Goal: Information Seeking & Learning: Learn about a topic

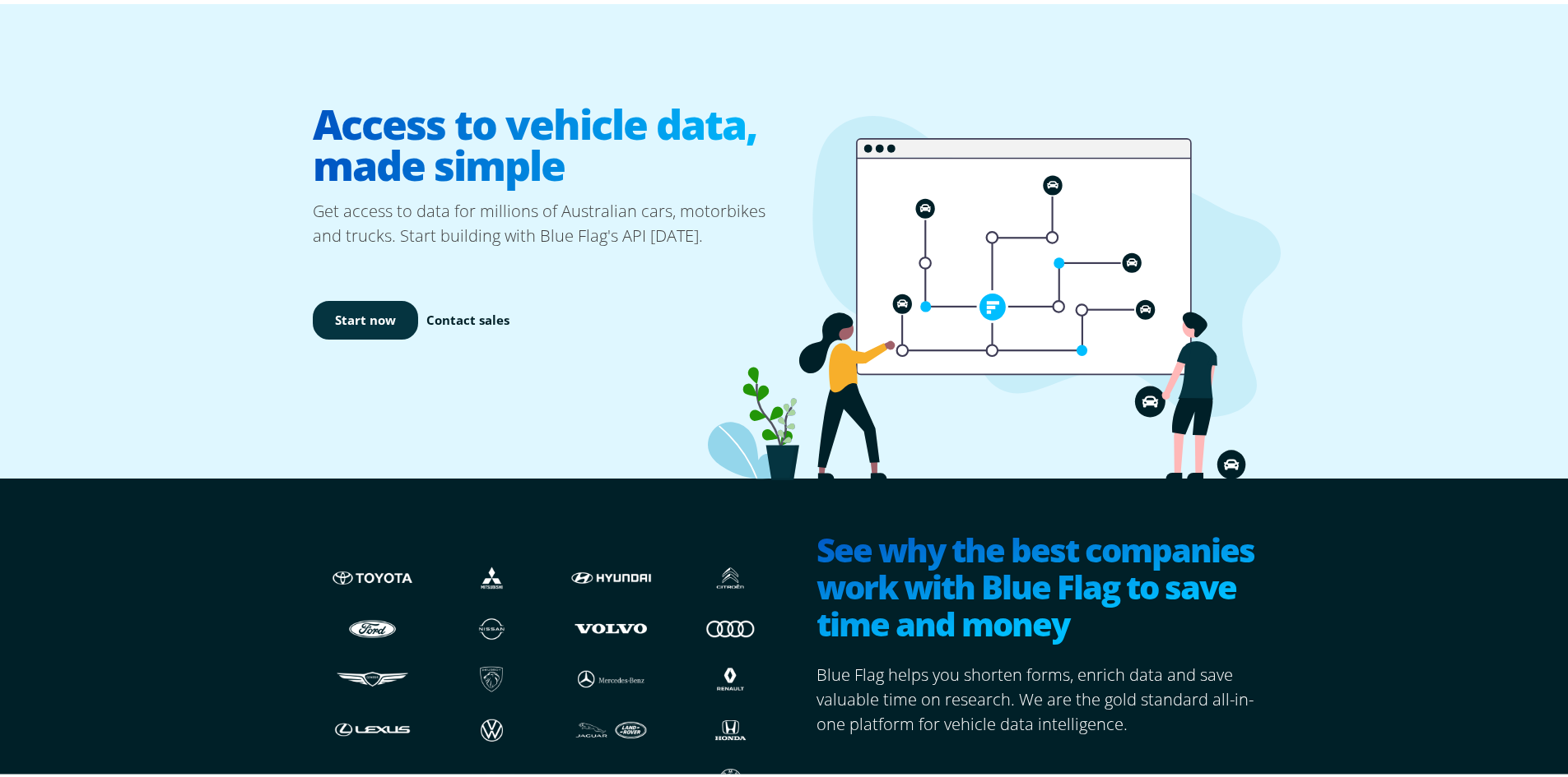
scroll to position [164, 0]
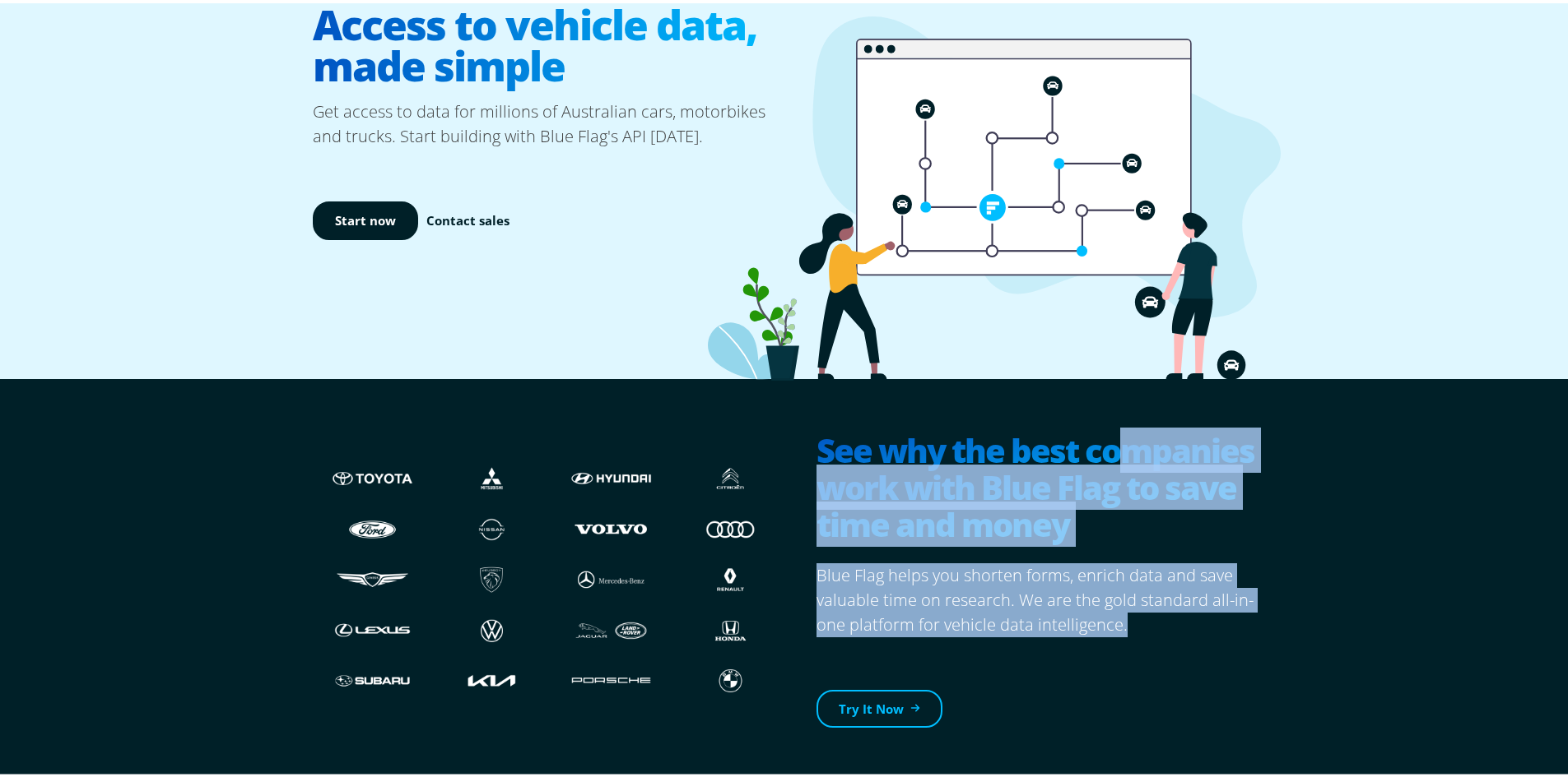
drag, startPoint x: 1142, startPoint y: 483, endPoint x: 1191, endPoint y: 614, distance: 139.9
click at [1192, 617] on section "See why the best companies work with Blue Flag to save time and money Blue Flag…" at bounding box center [1028, 577] width 477 height 349
click at [1196, 601] on p "Blue Flag helps you shorten forms, enrich data and save valuable time on resear…" at bounding box center [1041, 597] width 451 height 74
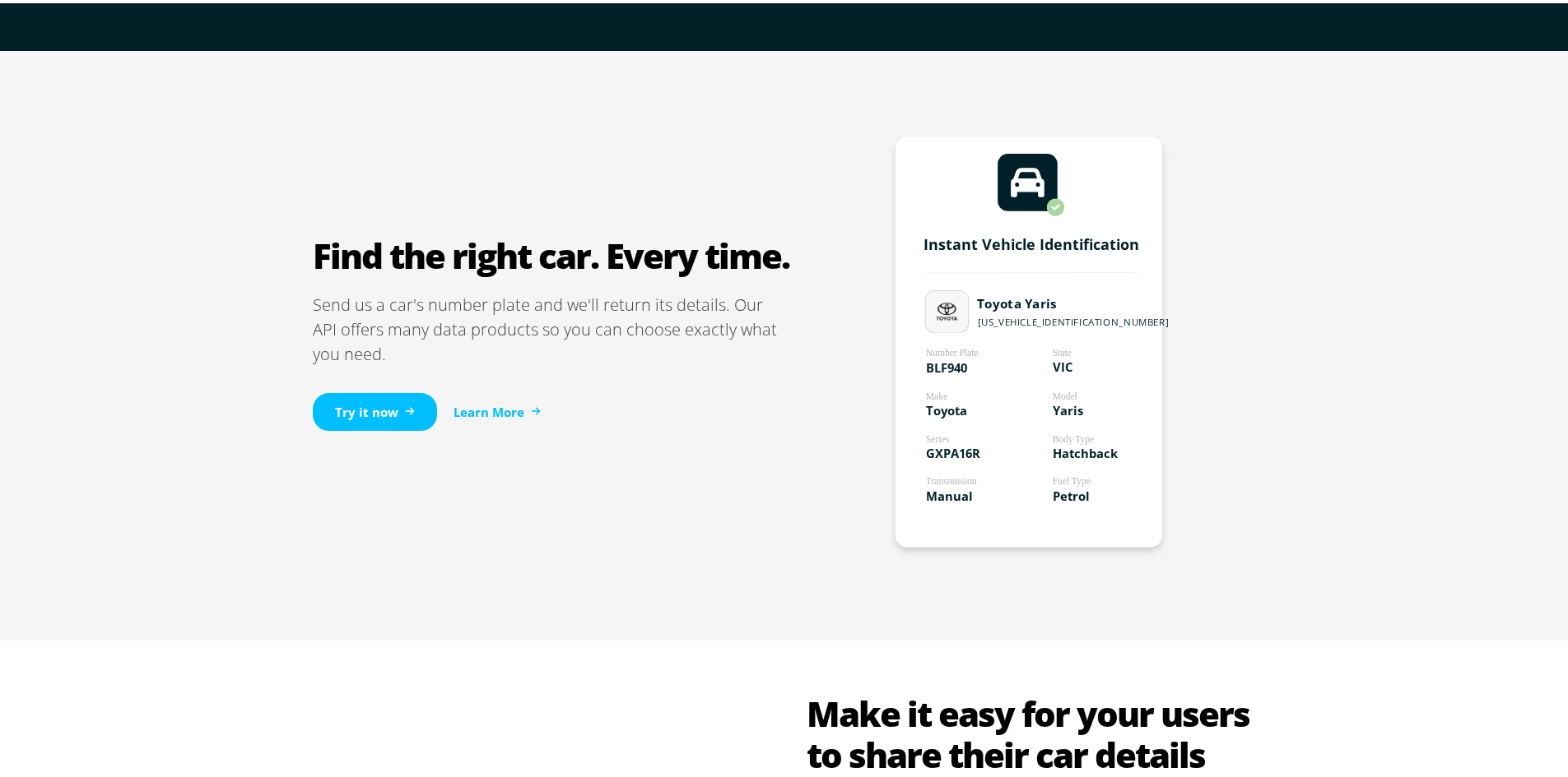
scroll to position [904, 0]
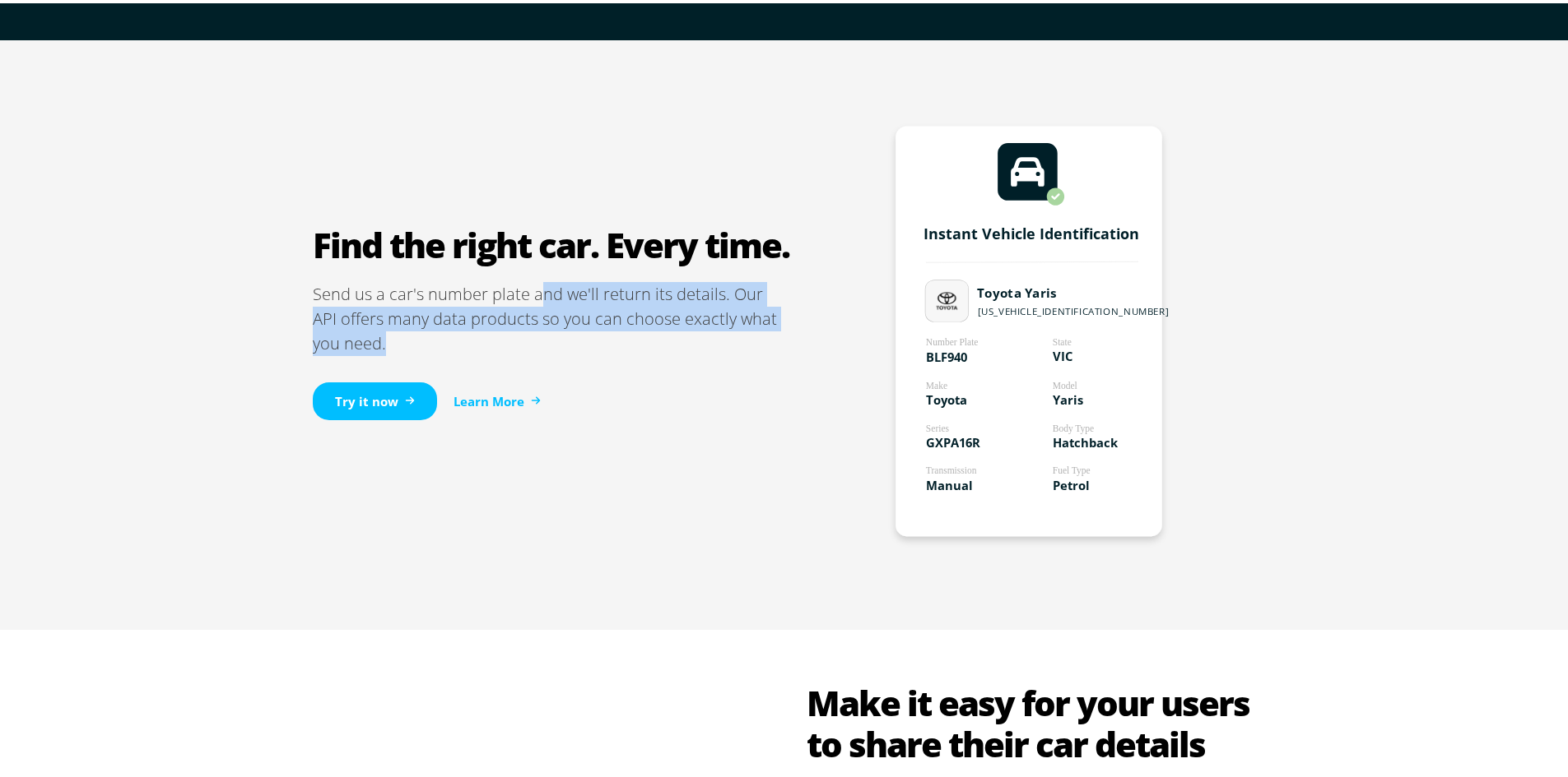
drag, startPoint x: 537, startPoint y: 296, endPoint x: 562, endPoint y: 340, distance: 50.6
click at [562, 340] on p "Send us a car's number plate and we'll return its details. Our API offers many …" at bounding box center [551, 315] width 477 height 74
drag, startPoint x: 562, startPoint y: 340, endPoint x: 553, endPoint y: 292, distance: 48.8
click at [553, 292] on p "Send us a car's number plate and we'll return its details. Our API offers many …" at bounding box center [551, 315] width 477 height 74
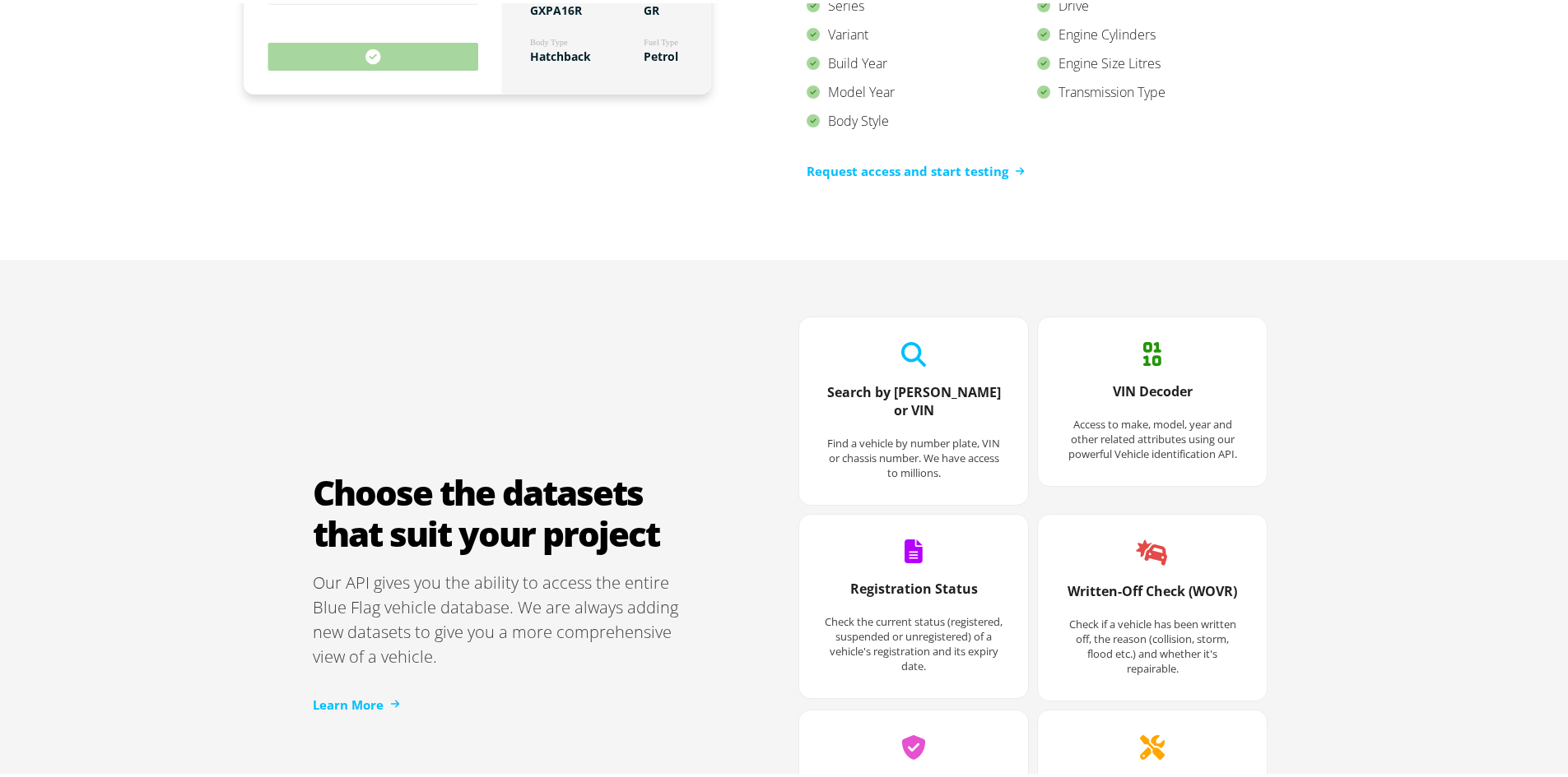
scroll to position [2056, 0]
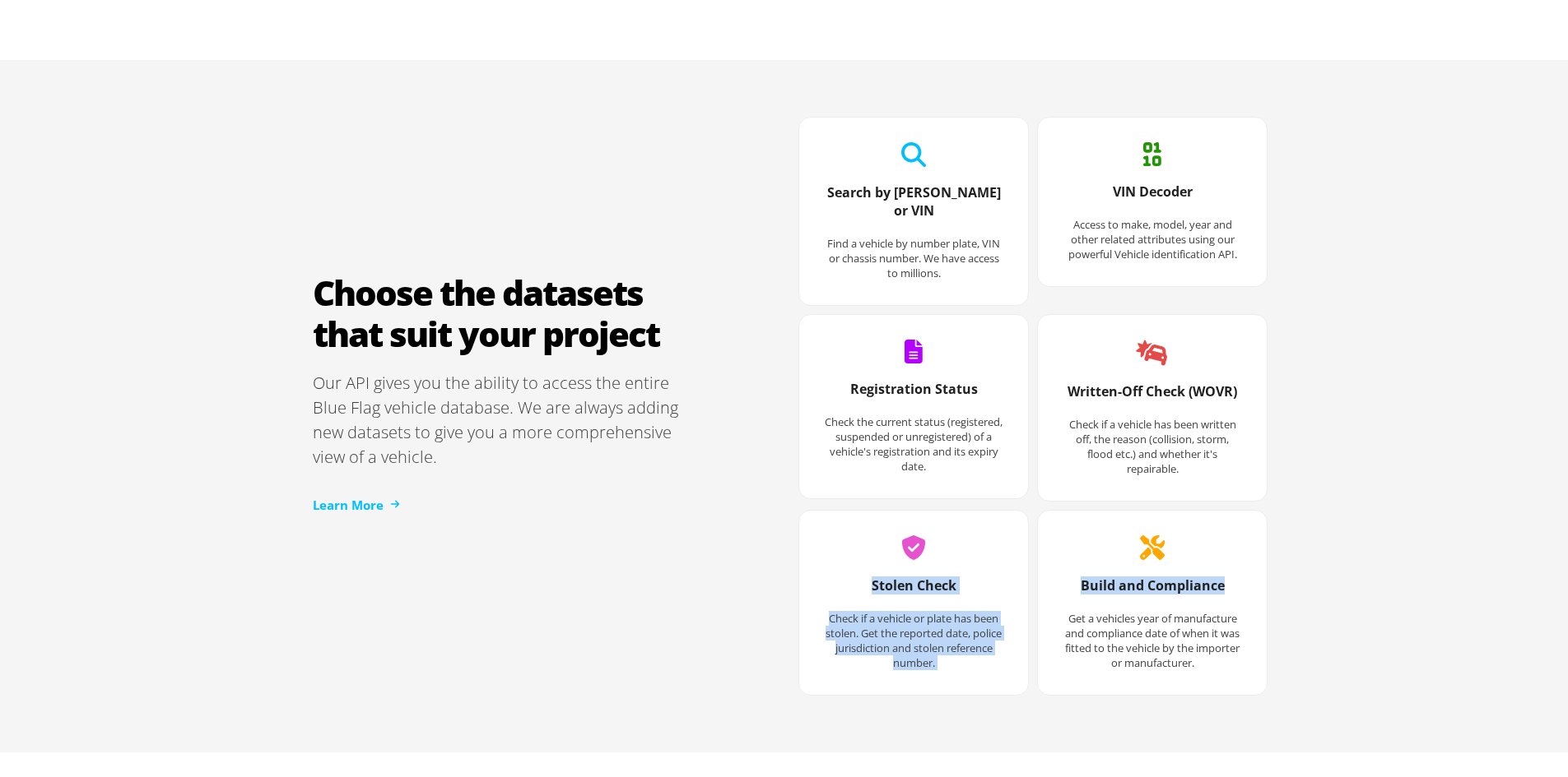
drag, startPoint x: 1565, startPoint y: 450, endPoint x: 1568, endPoint y: 502, distance: 52.1
click at [1567, 502] on html "Products API NEVDIS Plate to VIN vin, chassis, registration plate, registration…" at bounding box center [790, 20] width 1580 height 4152
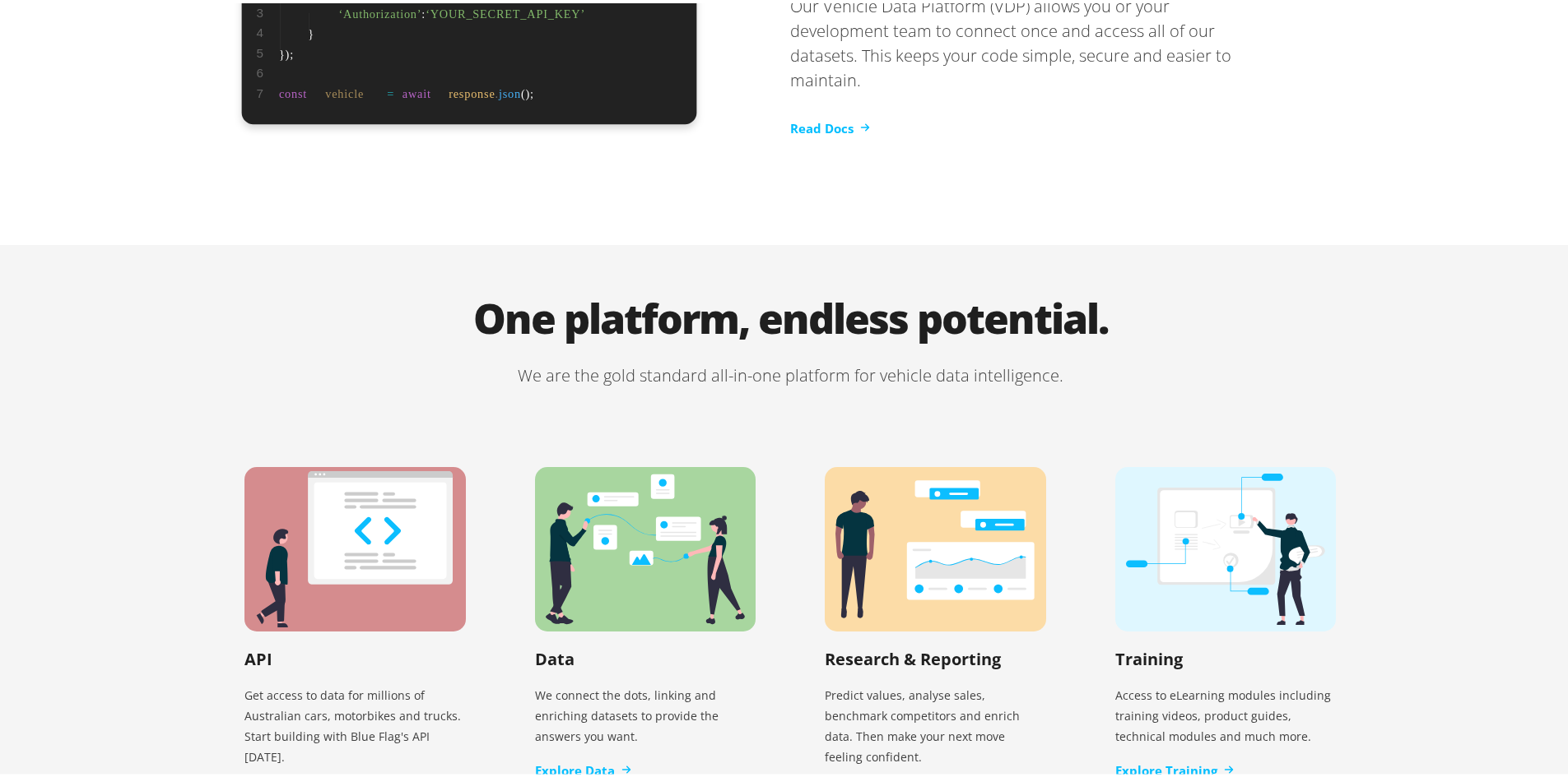
scroll to position [3336, 0]
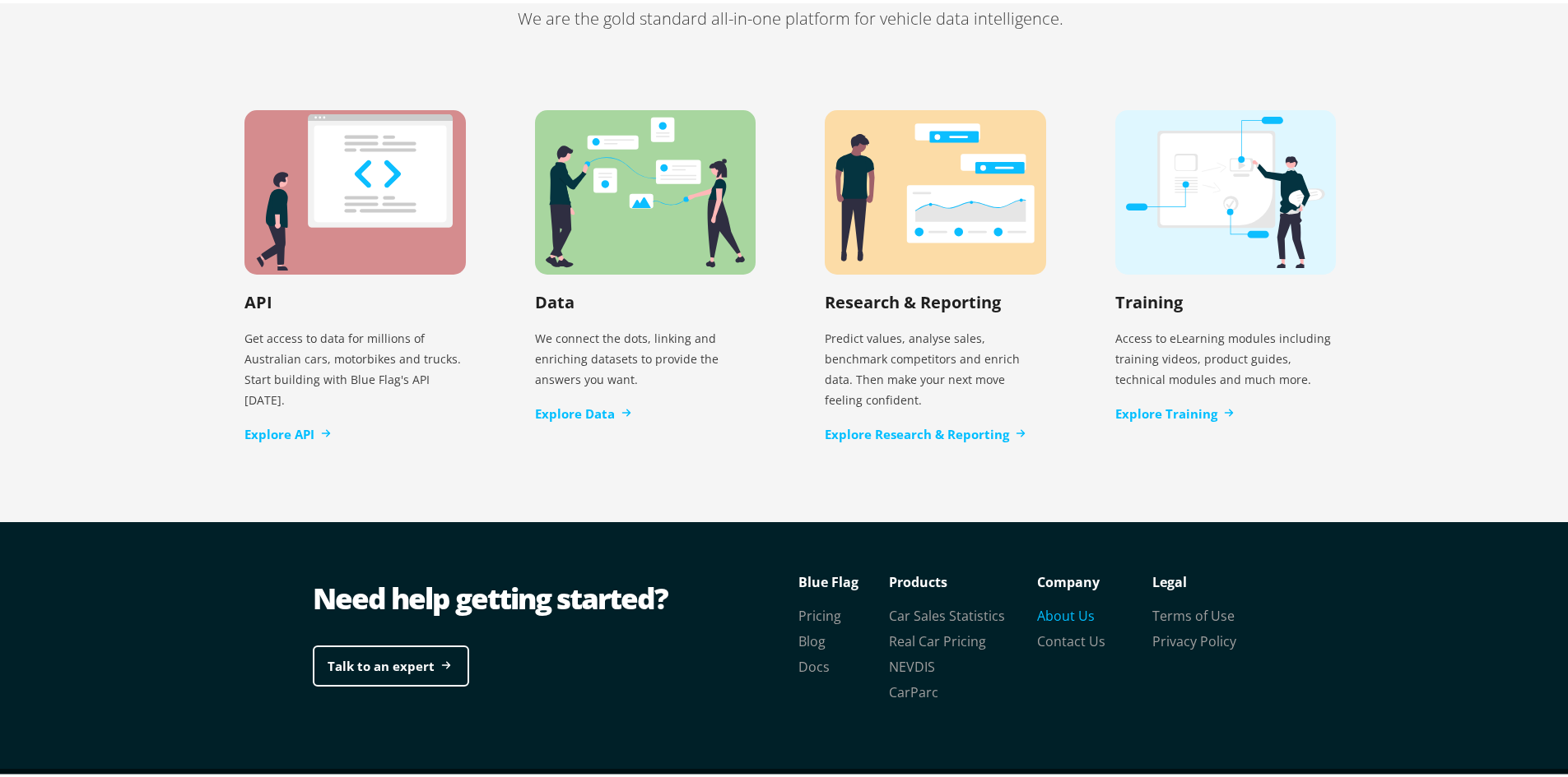
click at [1075, 603] on link "About Us" at bounding box center [1065, 612] width 58 height 18
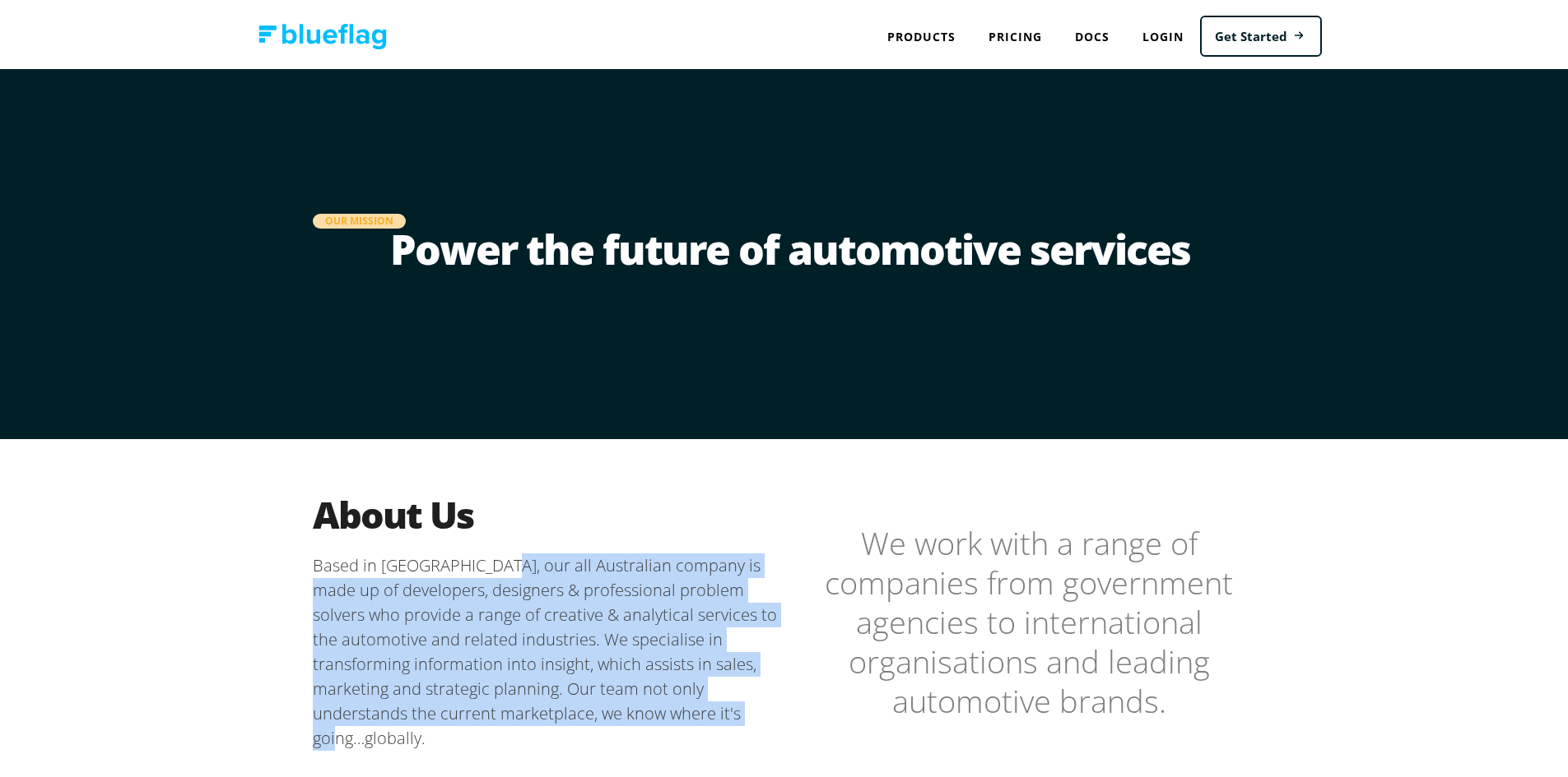
drag, startPoint x: 495, startPoint y: 565, endPoint x: 641, endPoint y: 708, distance: 204.4
click at [641, 708] on p "Based in [GEOGRAPHIC_DATA], our all Australian company is made up of developers…" at bounding box center [551, 649] width 477 height 197
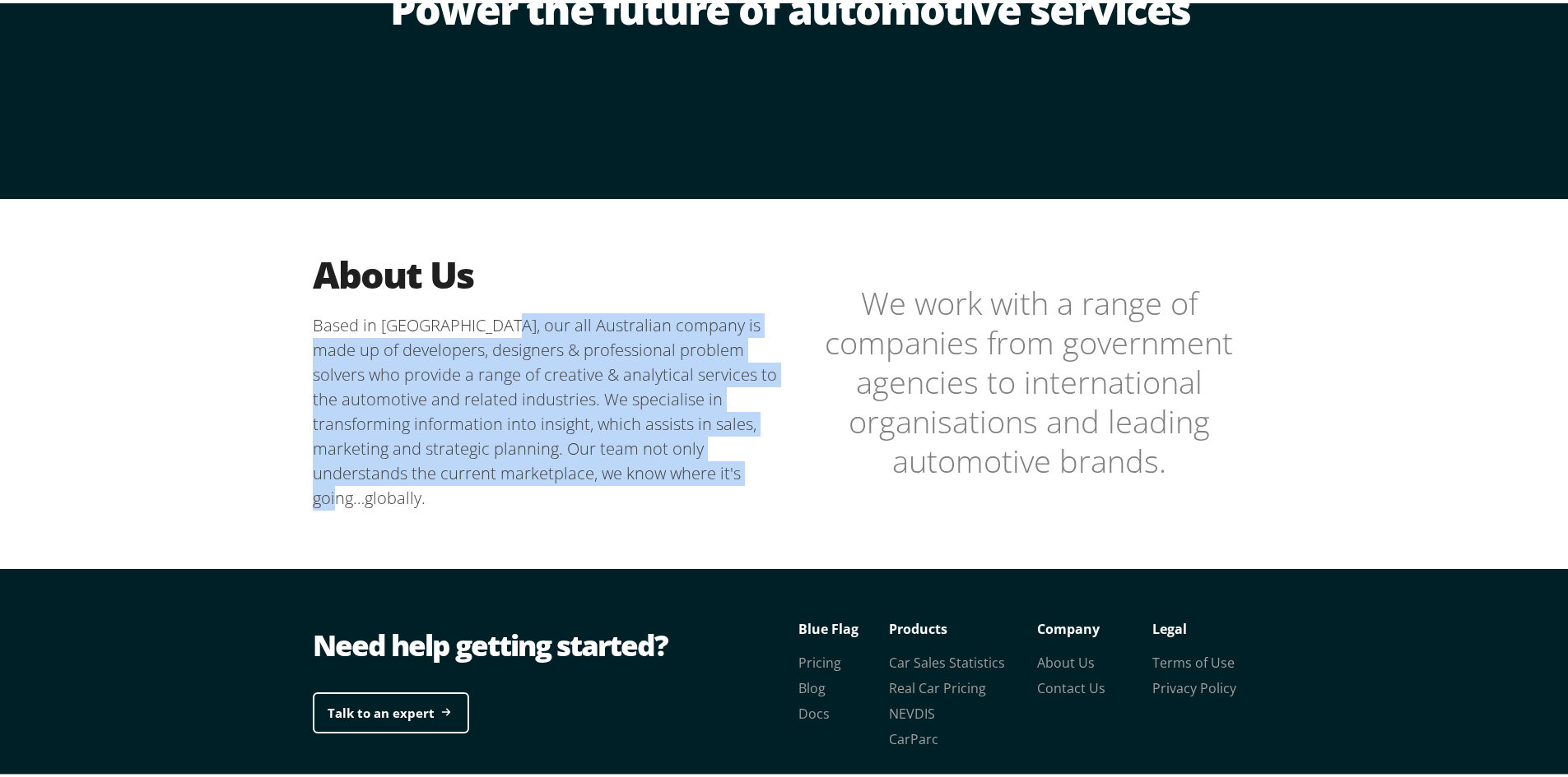
scroll to position [246, 0]
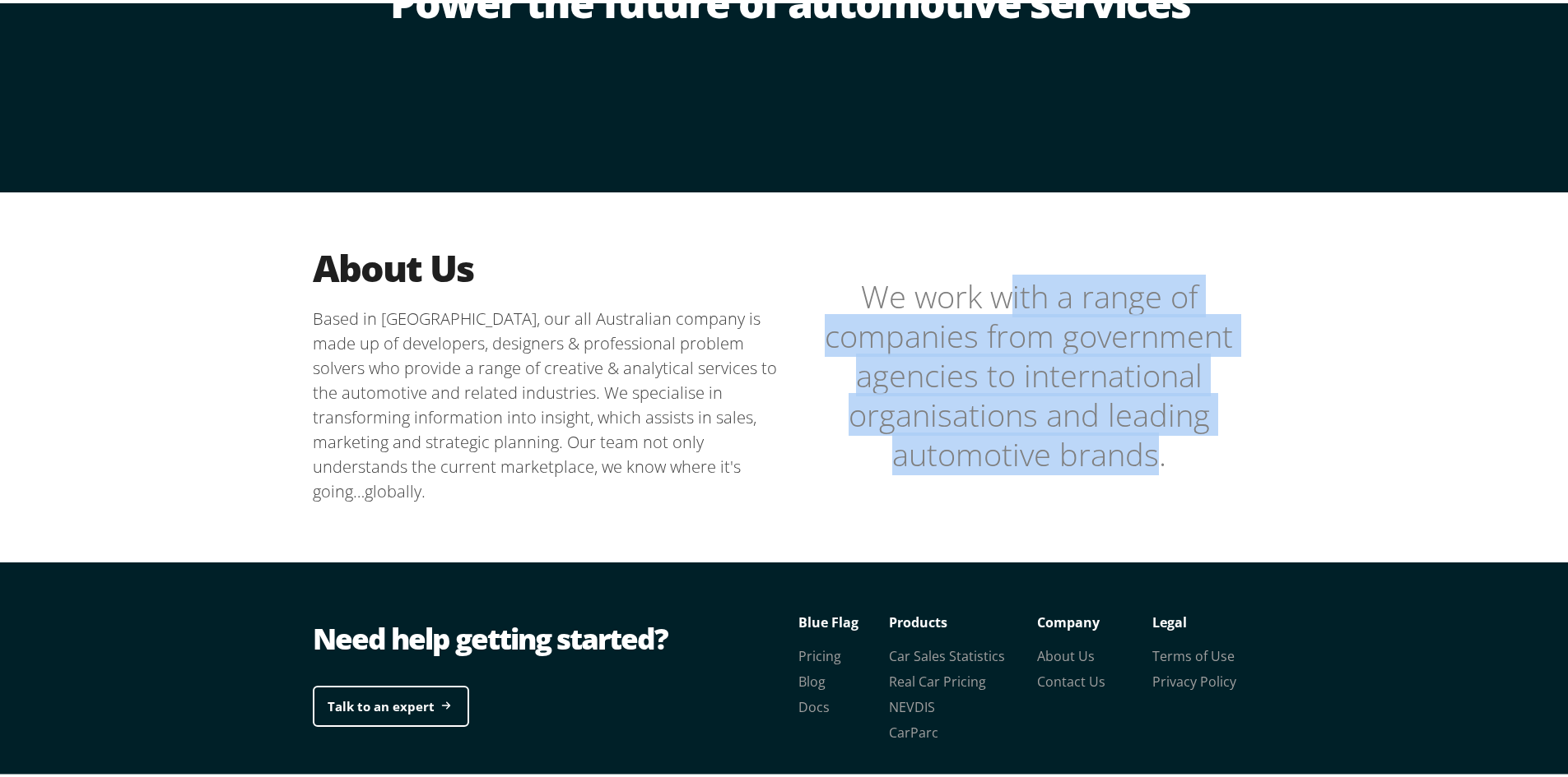
drag, startPoint x: 996, startPoint y: 296, endPoint x: 1145, endPoint y: 458, distance: 220.1
click at [1145, 458] on blockquote "We work with a range of companies from government agencies to international org…" at bounding box center [1028, 371] width 477 height 197
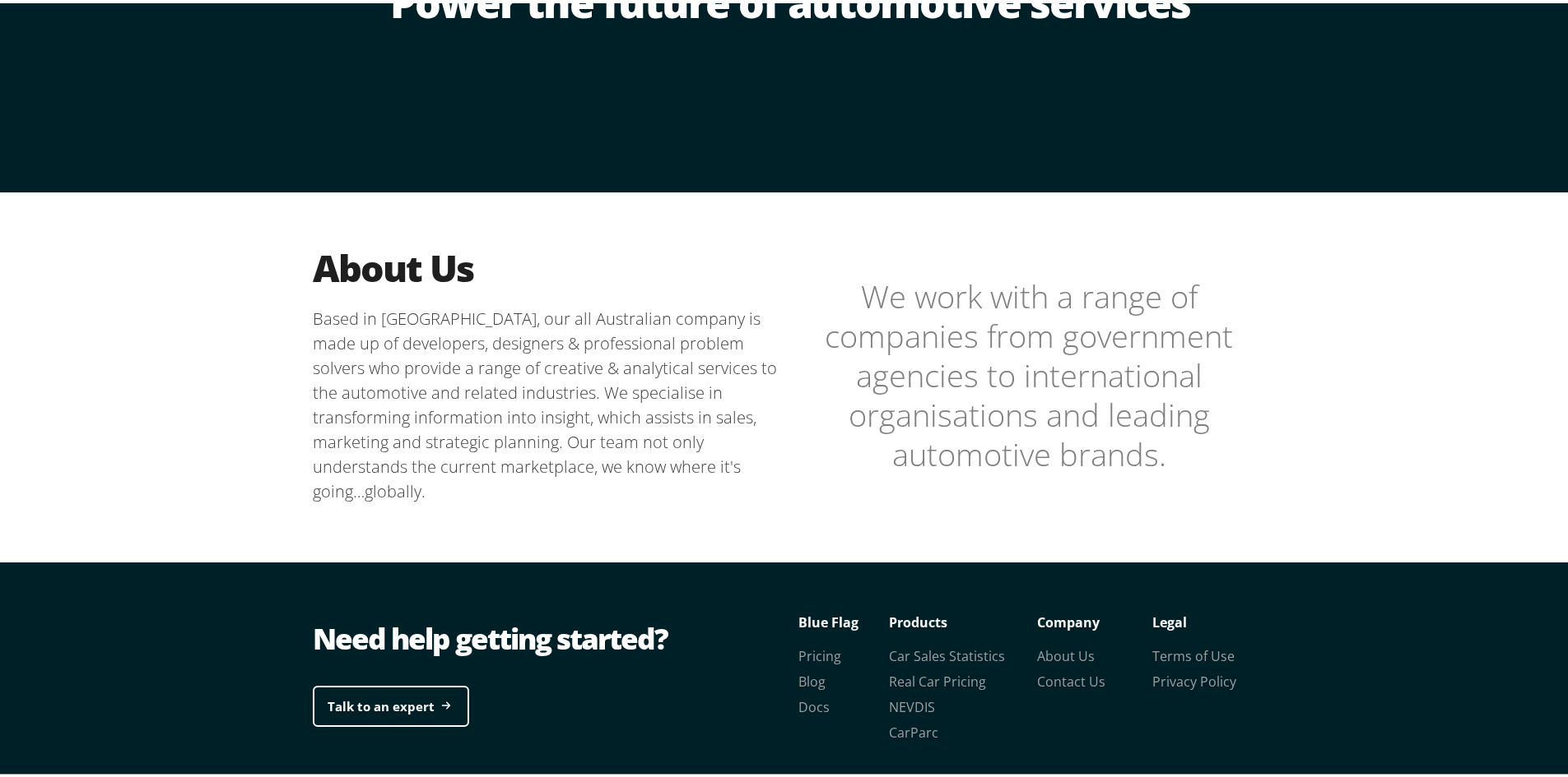
click at [1182, 448] on blockquote "We work with a range of companies from government agencies to international org…" at bounding box center [1028, 371] width 477 height 197
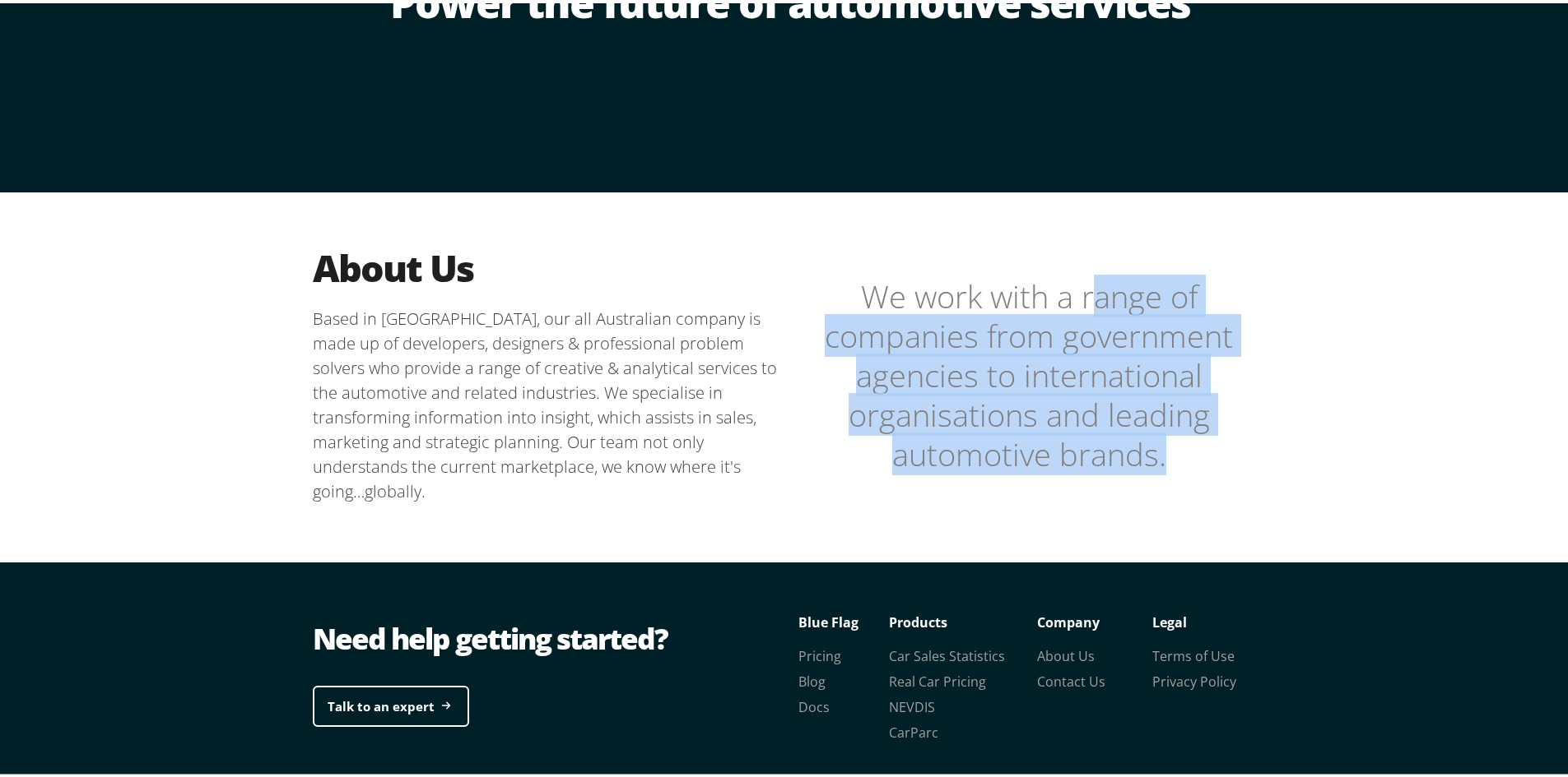
drag, startPoint x: 1182, startPoint y: 448, endPoint x: 1085, endPoint y: 255, distance: 216.0
click at [1085, 255] on div "About Us Based in [GEOGRAPHIC_DATA], our all Australian company is made up of d…" at bounding box center [790, 371] width 987 height 364
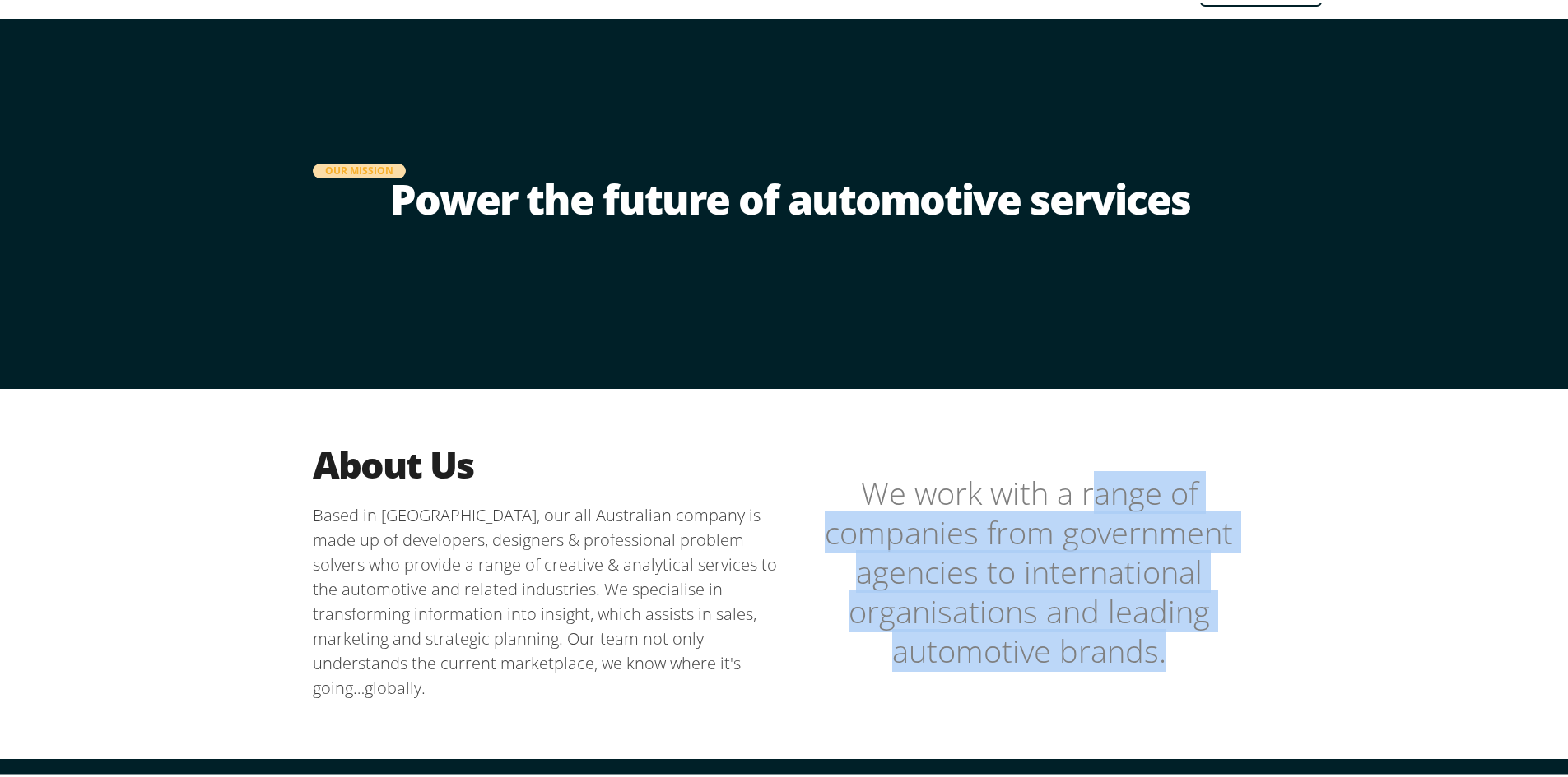
scroll to position [0, 0]
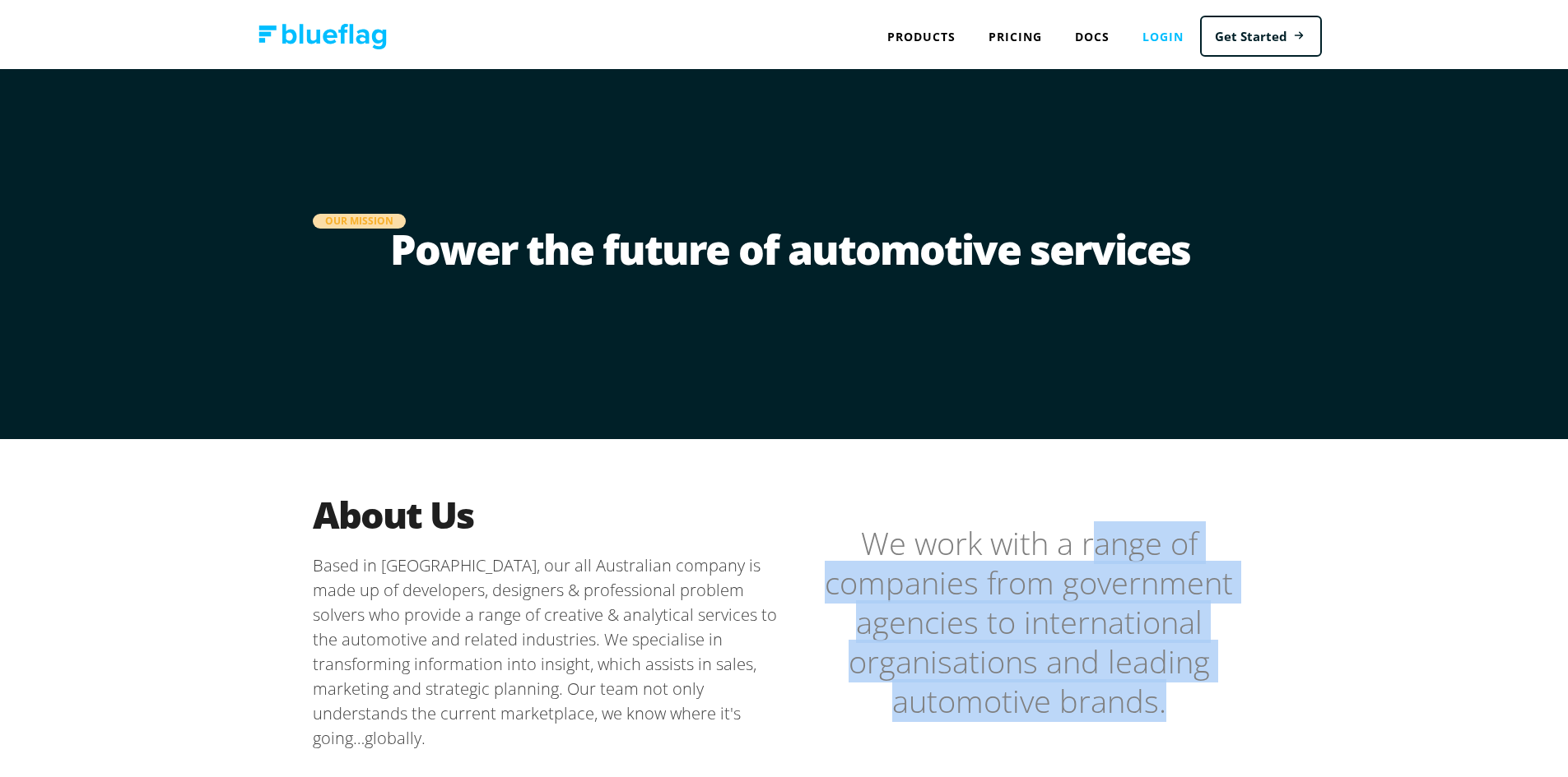
click at [1161, 38] on link "Login" at bounding box center [1163, 33] width 74 height 34
